Goal: Navigation & Orientation: Find specific page/section

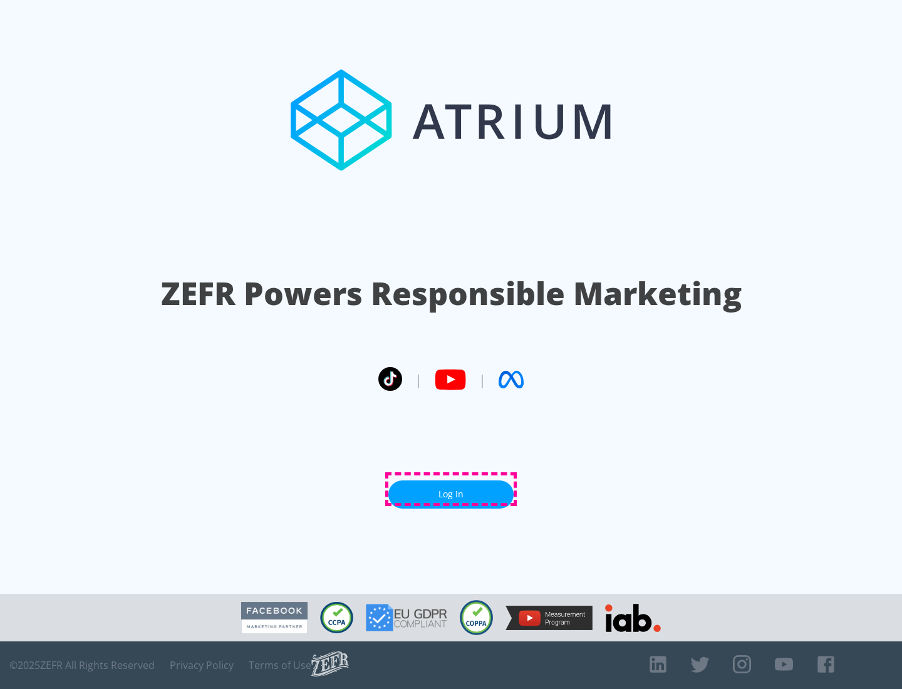
click at [451, 489] on link "Log In" at bounding box center [450, 494] width 125 height 28
